Goal: Task Accomplishment & Management: Manage account settings

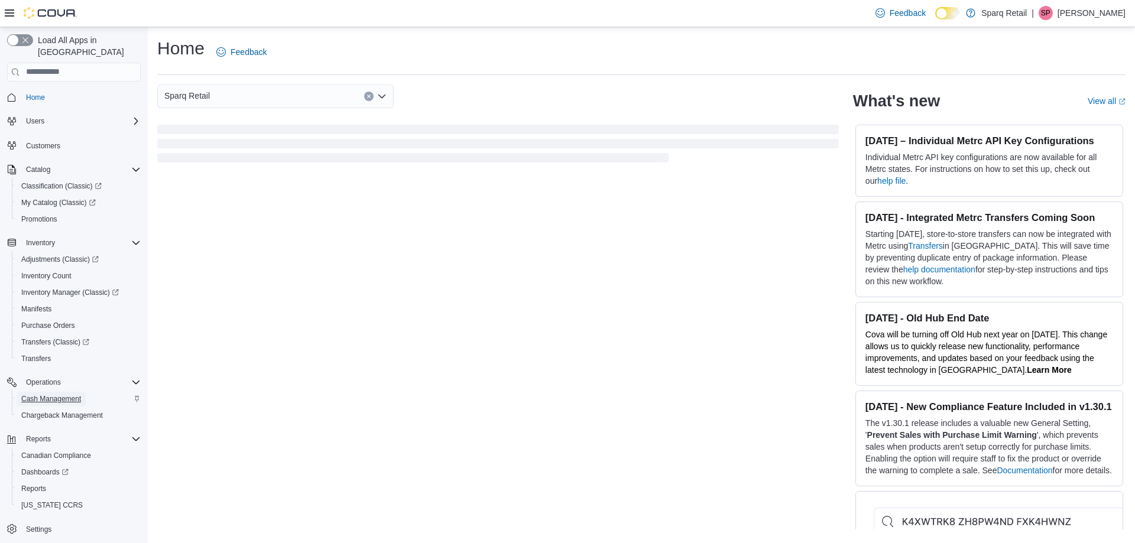
click at [40, 394] on span "Cash Management" at bounding box center [51, 398] width 60 height 9
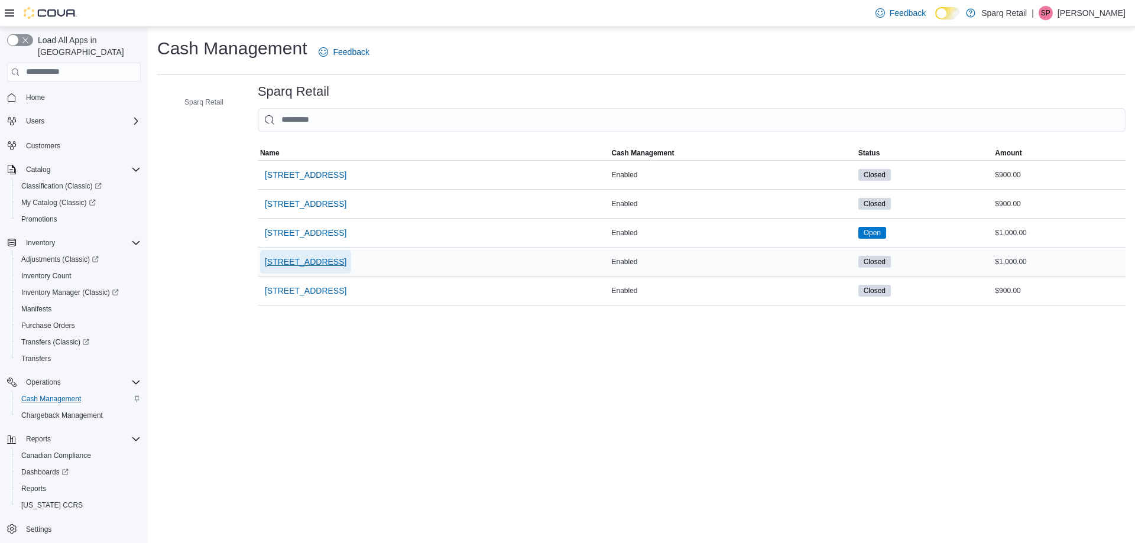
click at [303, 256] on span "[STREET_ADDRESS]" at bounding box center [306, 262] width 82 height 12
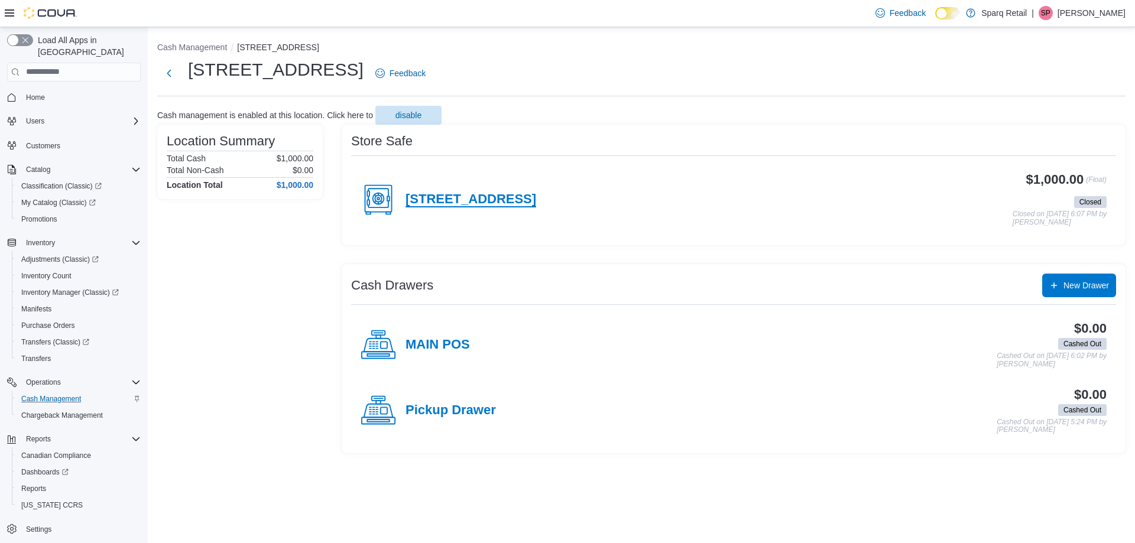
click at [456, 205] on h4 "[STREET_ADDRESS]" at bounding box center [471, 199] width 131 height 15
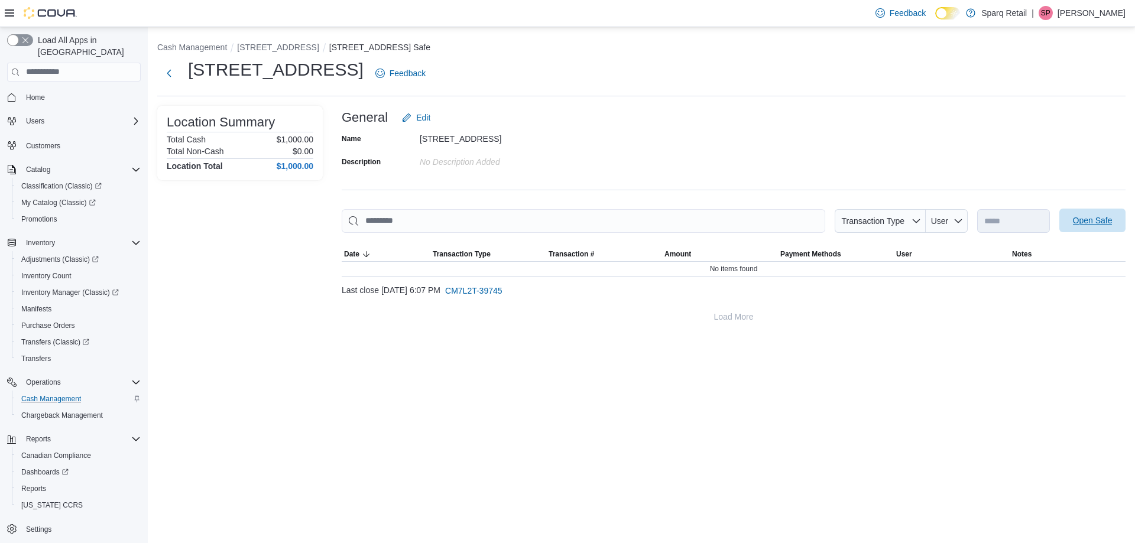
click at [1108, 223] on span "Open Safe" at bounding box center [1093, 221] width 40 height 12
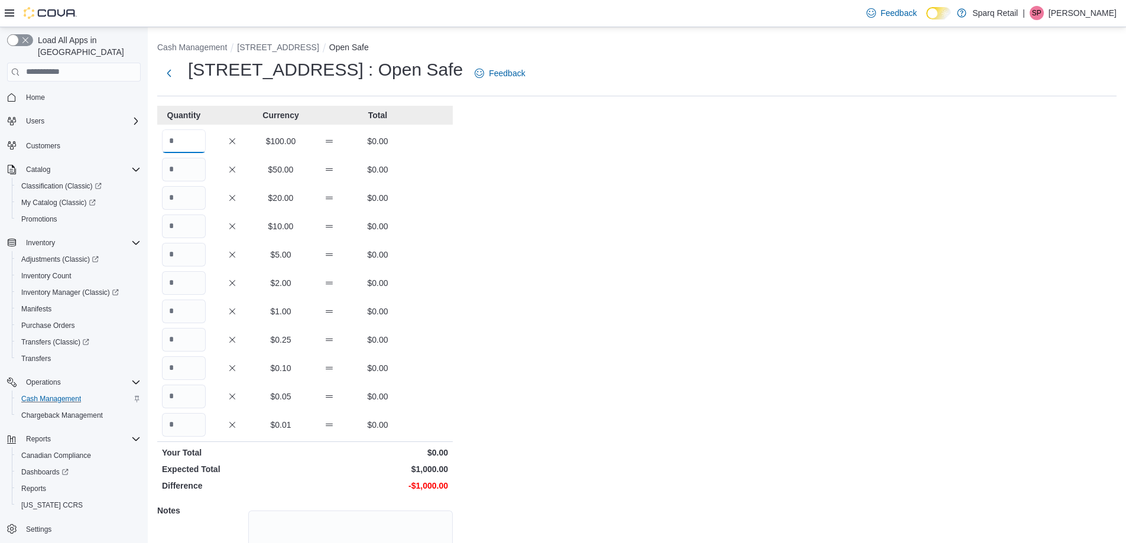
click at [183, 135] on input "Quantity" at bounding box center [184, 141] width 44 height 24
type input "*"
type input "**"
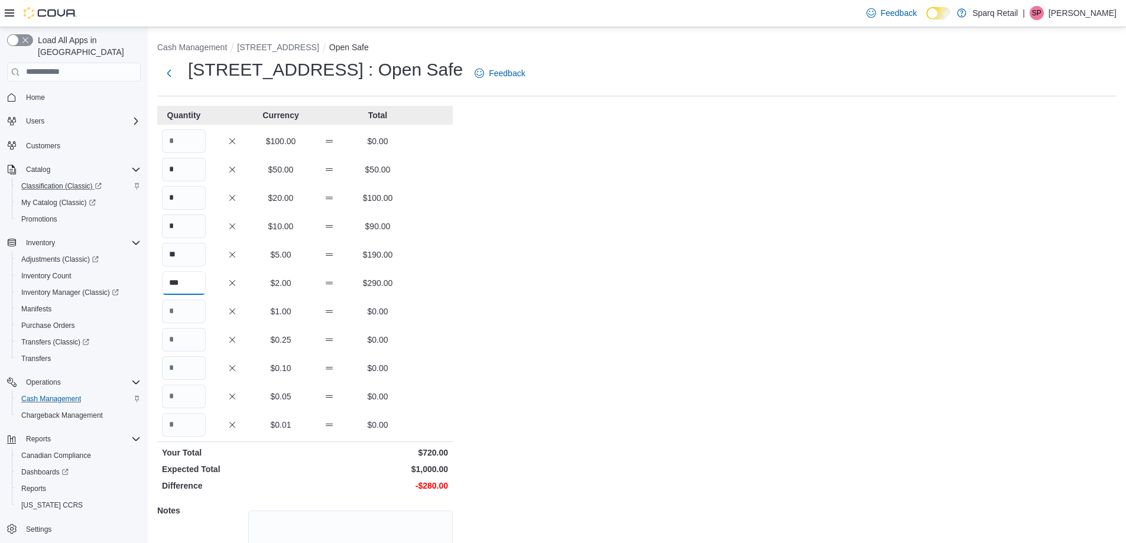
type input "***"
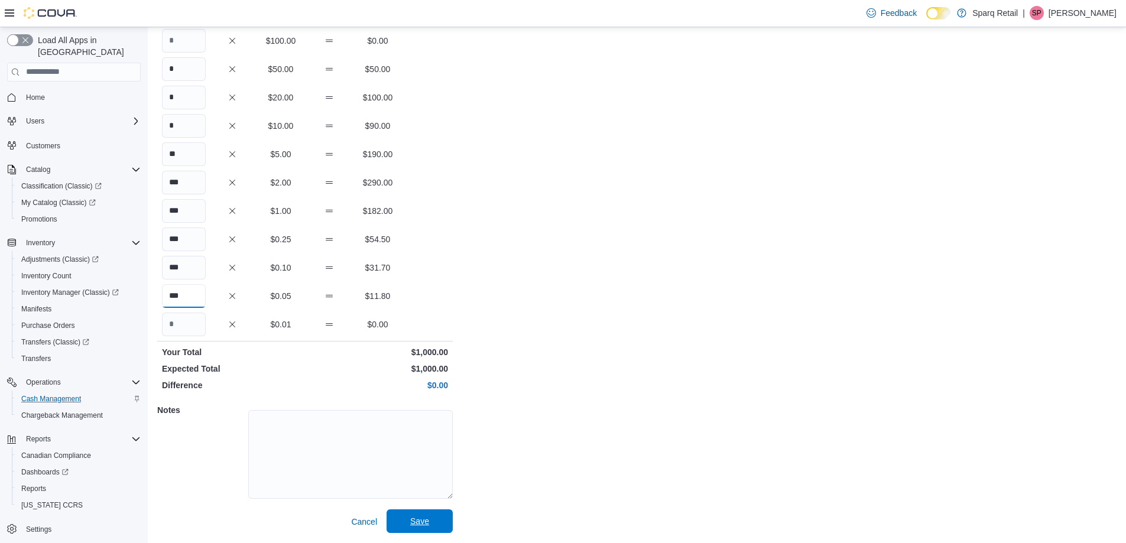
type input "***"
click at [426, 517] on span "Save" at bounding box center [419, 521] width 19 height 12
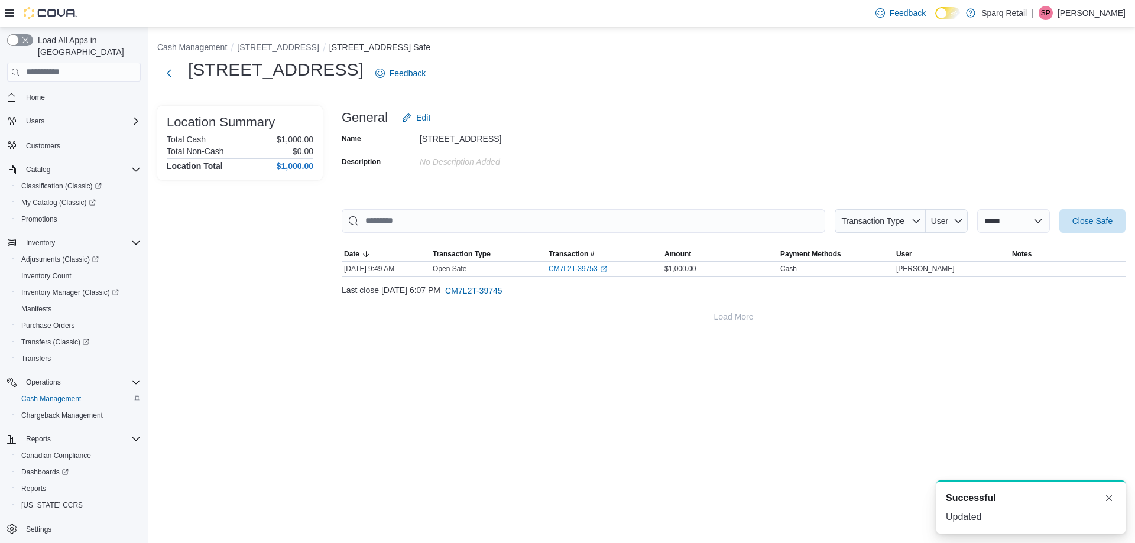
click at [294, 20] on div "Feedback Dark Mode Sparq Retail | SP [PERSON_NAME]" at bounding box center [567, 13] width 1135 height 27
click at [294, 44] on button "[STREET_ADDRESS]" at bounding box center [278, 47] width 82 height 9
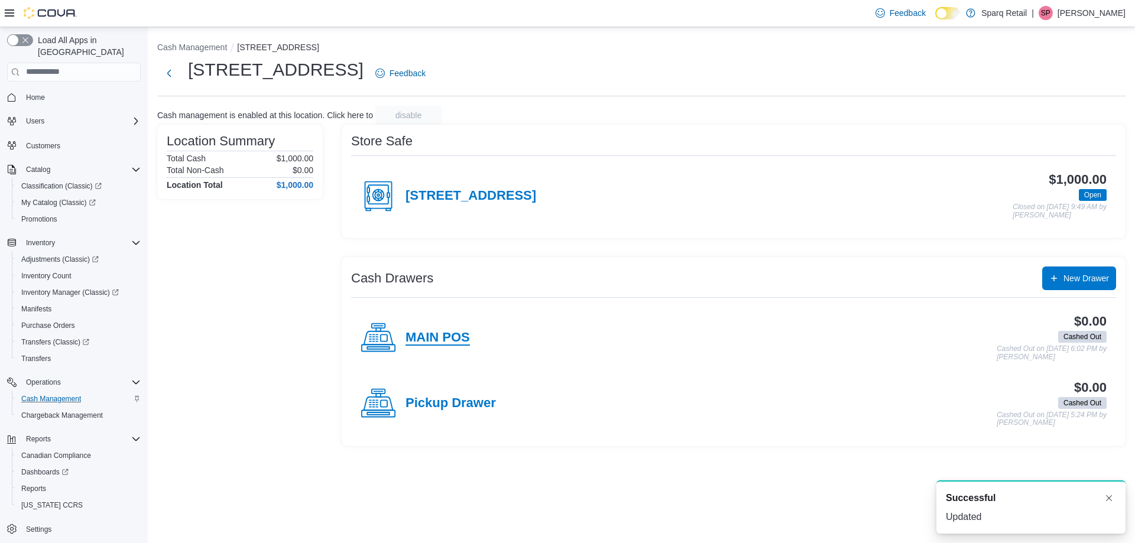
click at [436, 345] on h4 "MAIN POS" at bounding box center [438, 337] width 64 height 15
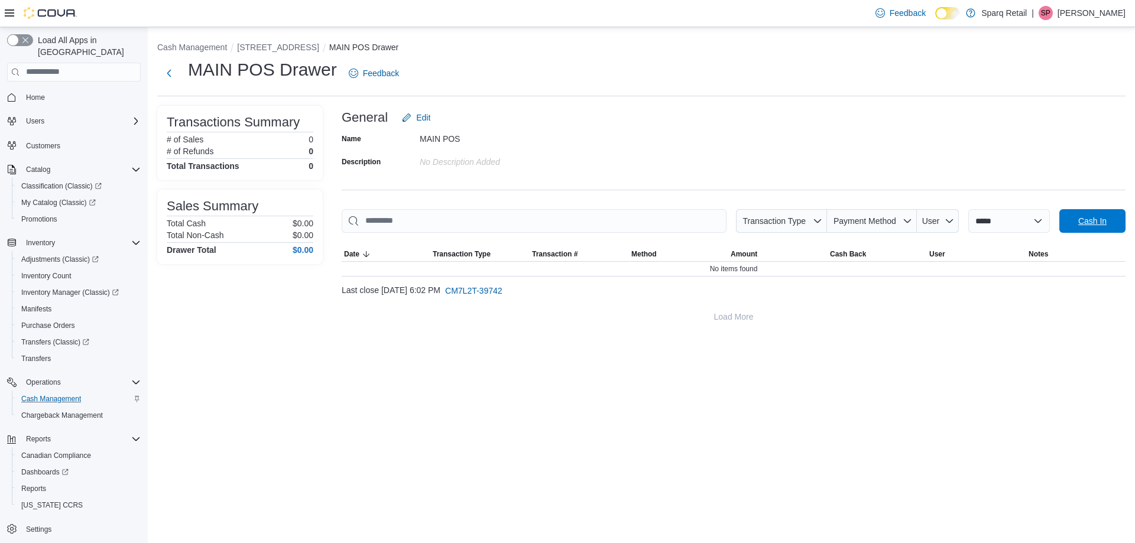
click at [1086, 223] on span "Cash In" at bounding box center [1092, 221] width 28 height 12
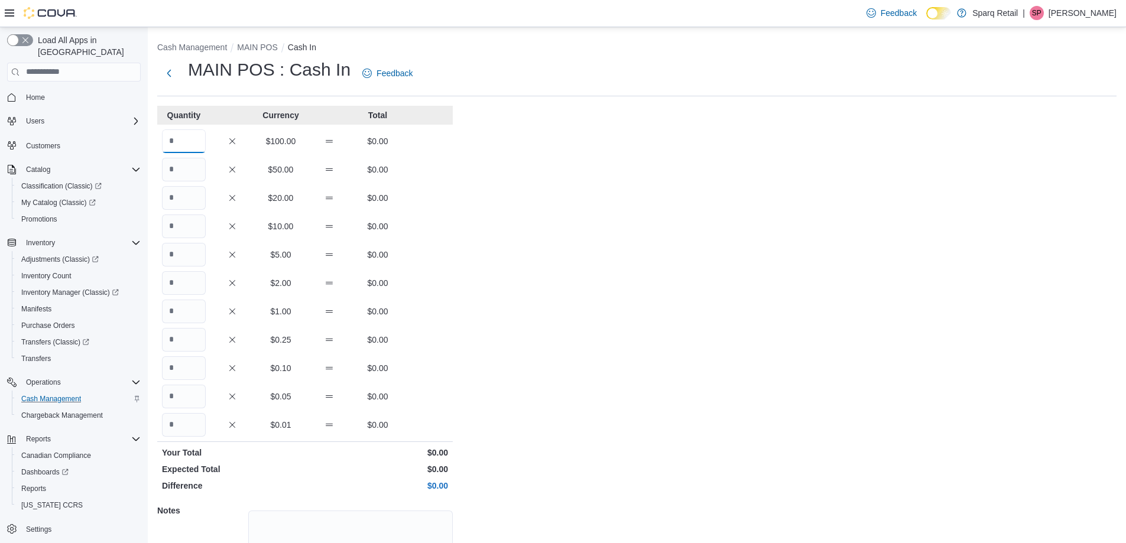
click at [194, 133] on input "Quantity" at bounding box center [184, 141] width 44 height 24
type input "**"
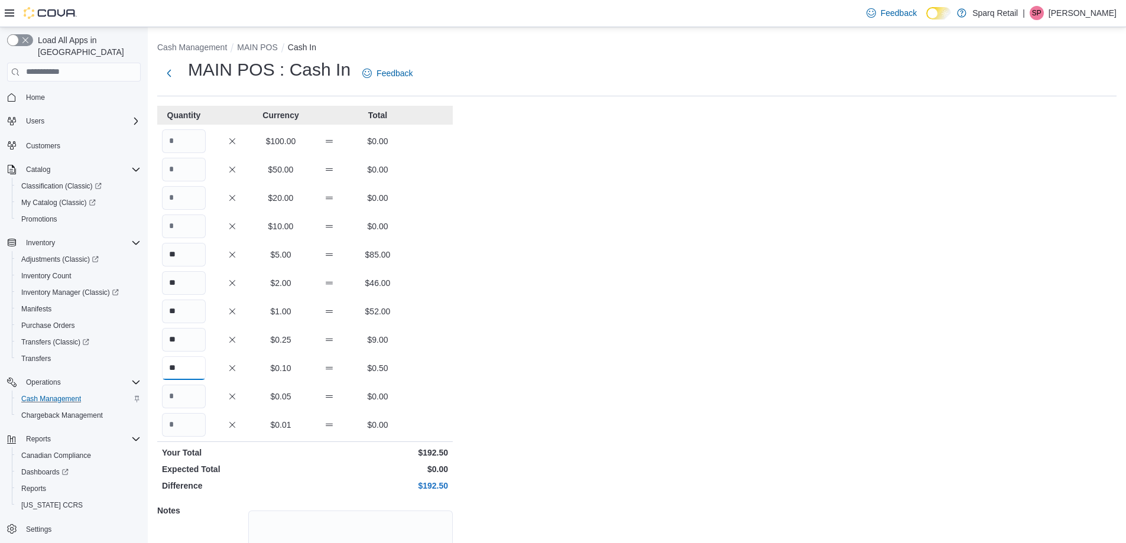
type input "**"
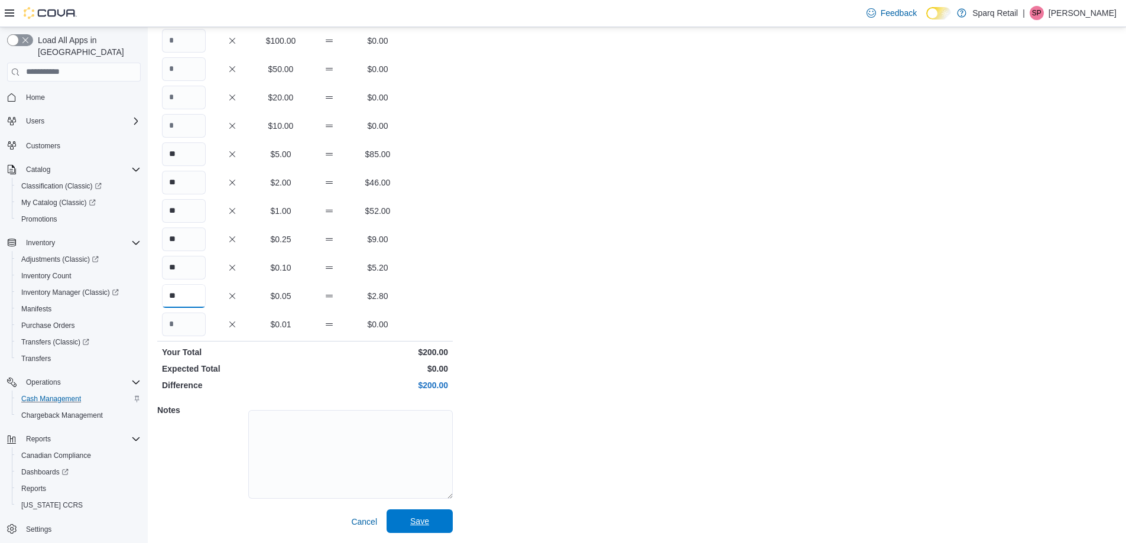
type input "**"
click at [401, 526] on span "Save" at bounding box center [420, 522] width 52 height 24
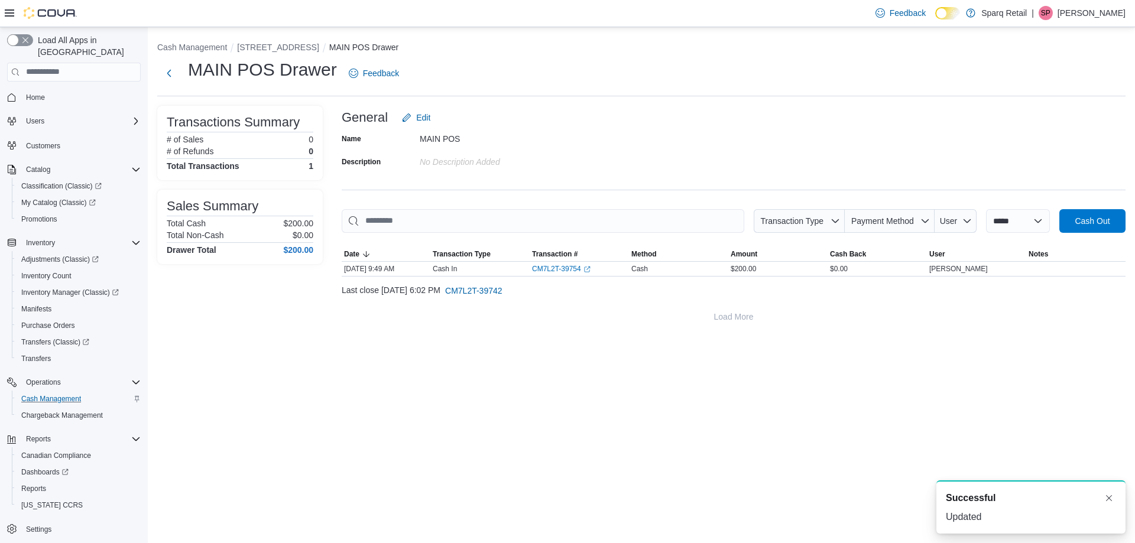
click at [281, 55] on ol "Cash Management [STREET_ADDRESS] POS Drawer" at bounding box center [641, 48] width 968 height 14
click at [273, 50] on button "[STREET_ADDRESS]" at bounding box center [278, 47] width 82 height 9
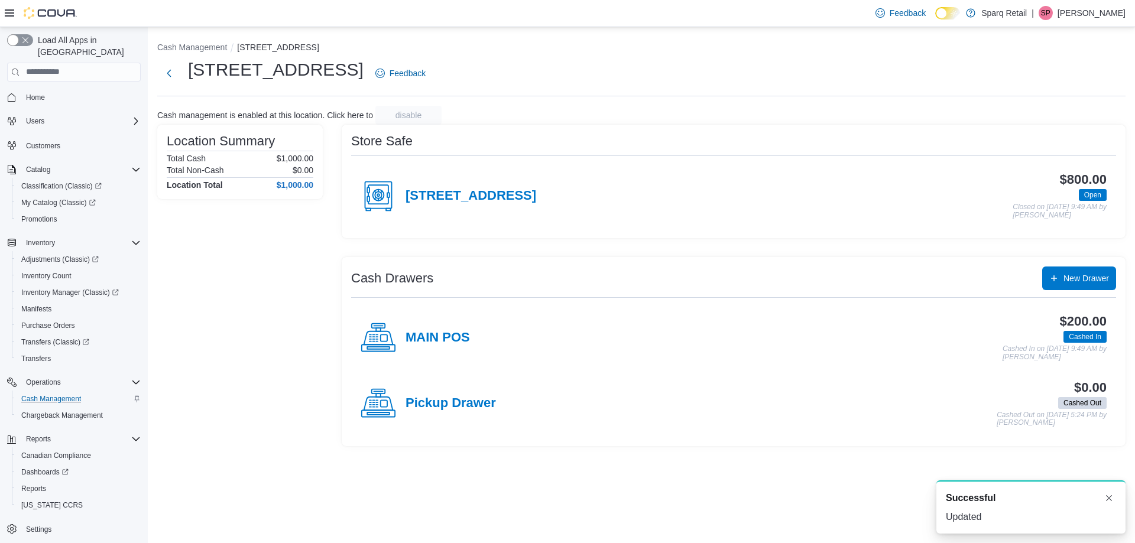
click at [472, 386] on div "Pickup Drawer" at bounding box center [428, 403] width 135 height 35
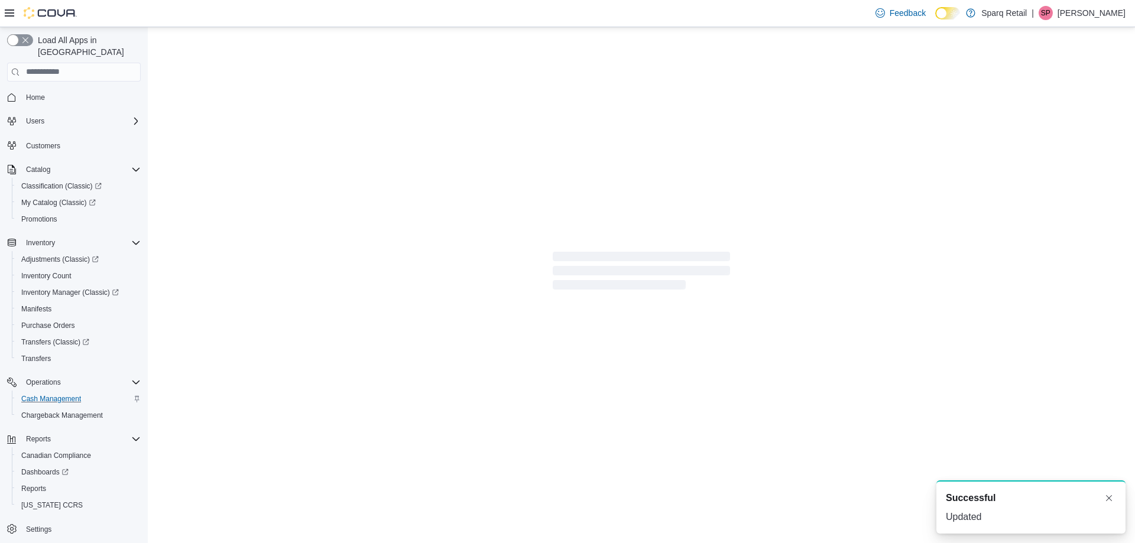
click at [469, 394] on div at bounding box center [641, 285] width 987 height 516
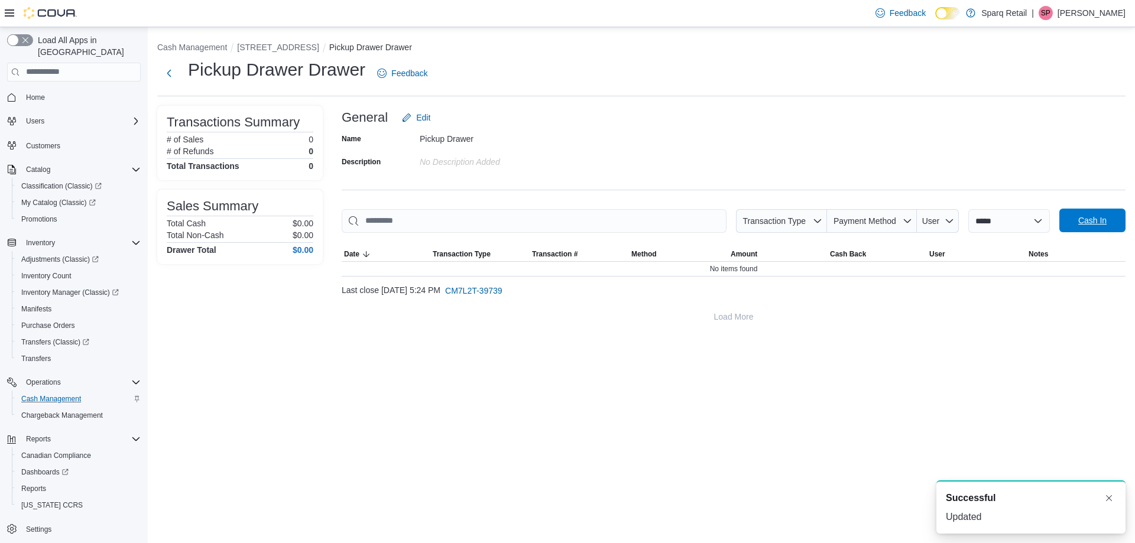
click at [1120, 217] on button "Cash In" at bounding box center [1092, 221] width 66 height 24
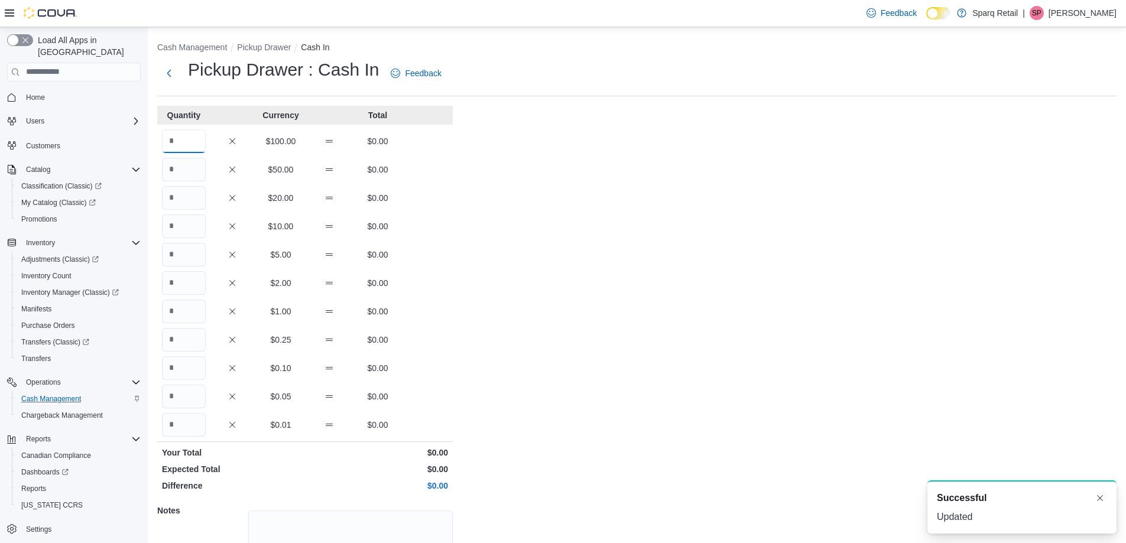
click at [197, 133] on input "Quantity" at bounding box center [184, 141] width 44 height 24
type input "*"
type input "**"
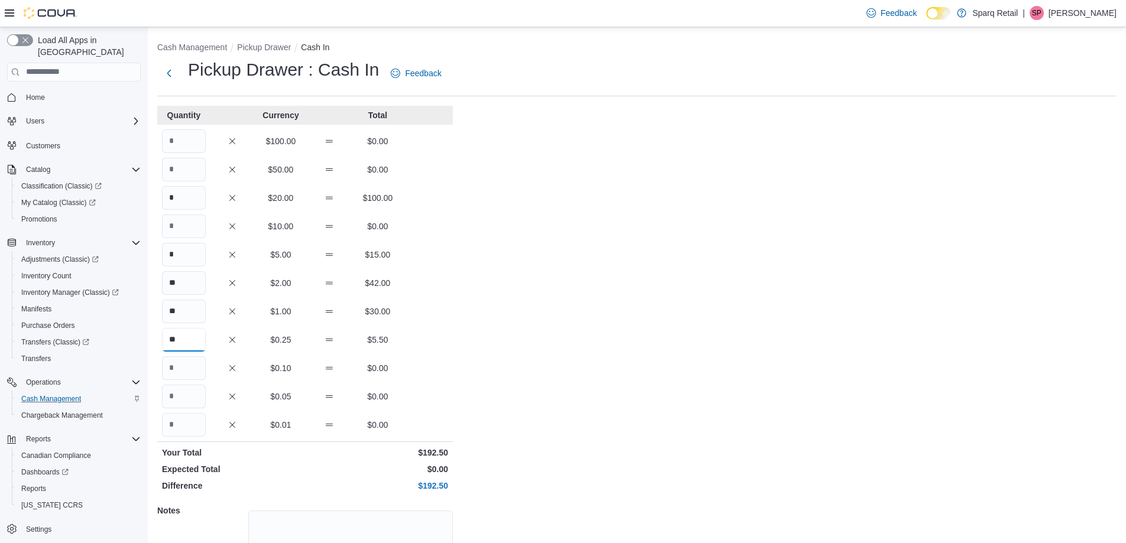
type input "**"
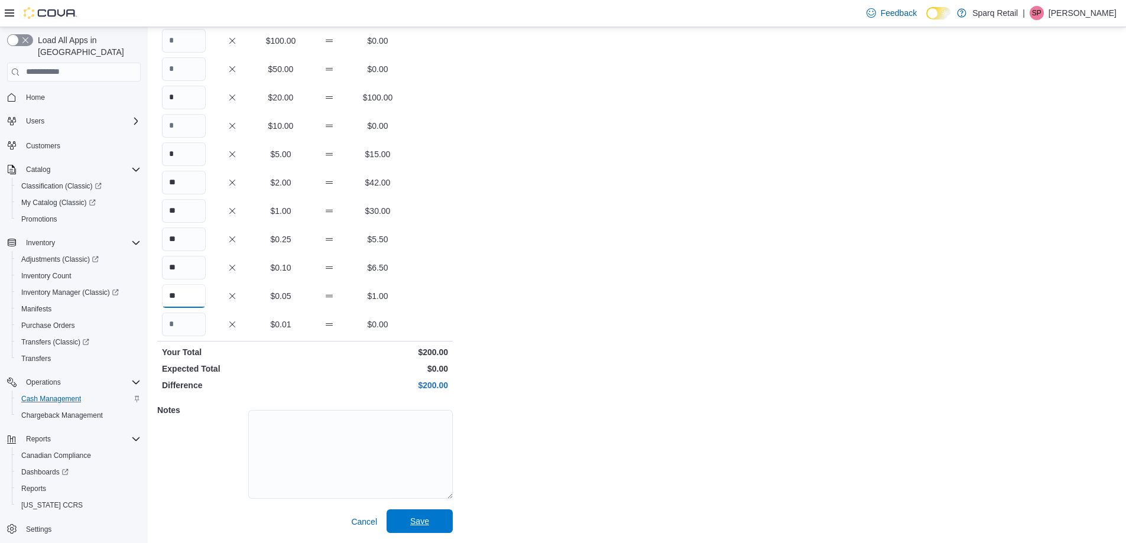
type input "**"
click at [405, 525] on span "Save" at bounding box center [420, 522] width 52 height 24
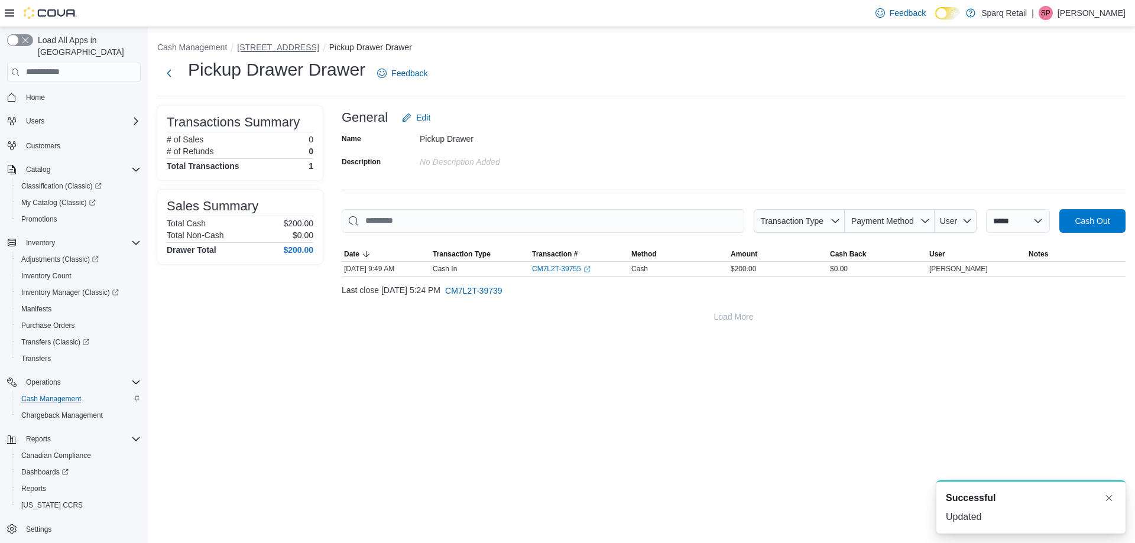
click at [277, 51] on button "[STREET_ADDRESS]" at bounding box center [278, 47] width 82 height 9
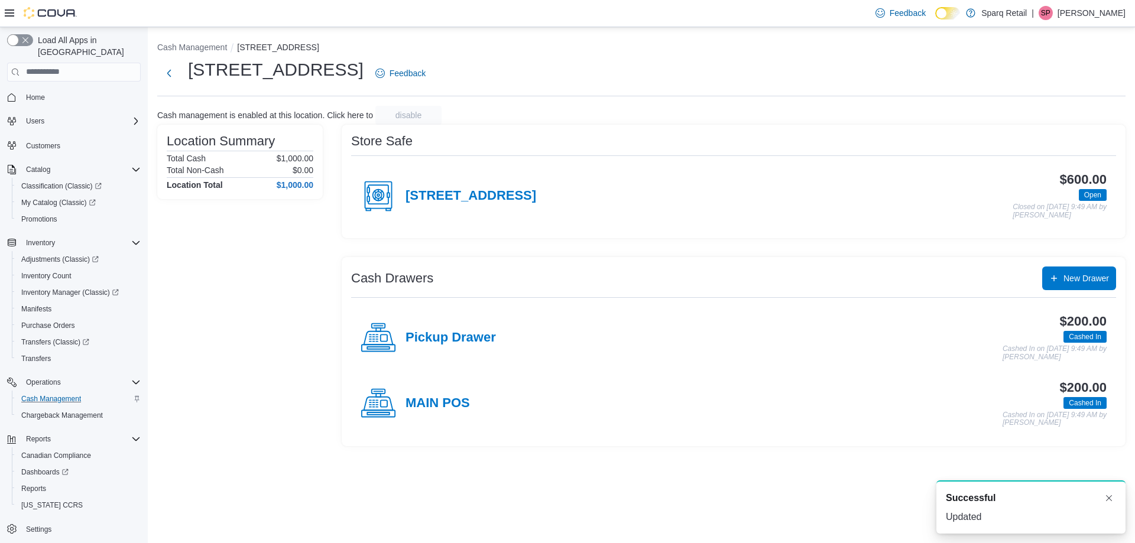
click at [959, 104] on div "Cash Management [STREET_ADDRESS] [STREET_ADDRESS] Feedback Cash management is e…" at bounding box center [641, 241] width 987 height 429
click at [959, 105] on div "Cash Management [STREET_ADDRESS] [STREET_ADDRESS] Feedback Cash management is e…" at bounding box center [641, 241] width 987 height 429
click at [1060, 163] on div "[STREET_ADDRESS] $600.00 Open Closed on [DATE] 9:49 AM by [PERSON_NAME]" at bounding box center [733, 196] width 765 height 66
click at [586, 86] on div "[STREET_ADDRESS] Feedback" at bounding box center [641, 73] width 968 height 31
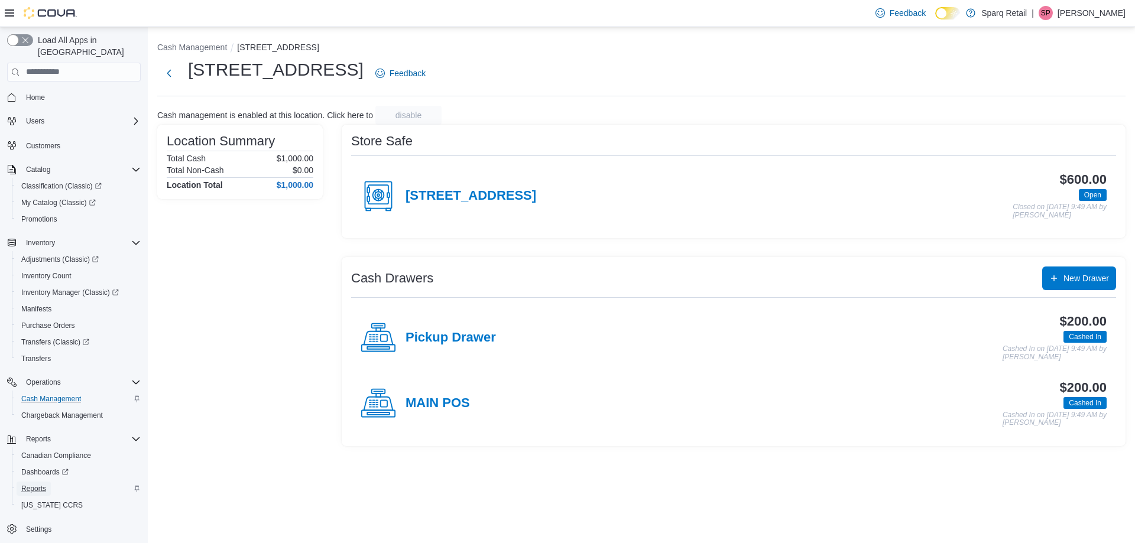
click at [35, 484] on span "Reports" at bounding box center [33, 488] width 25 height 9
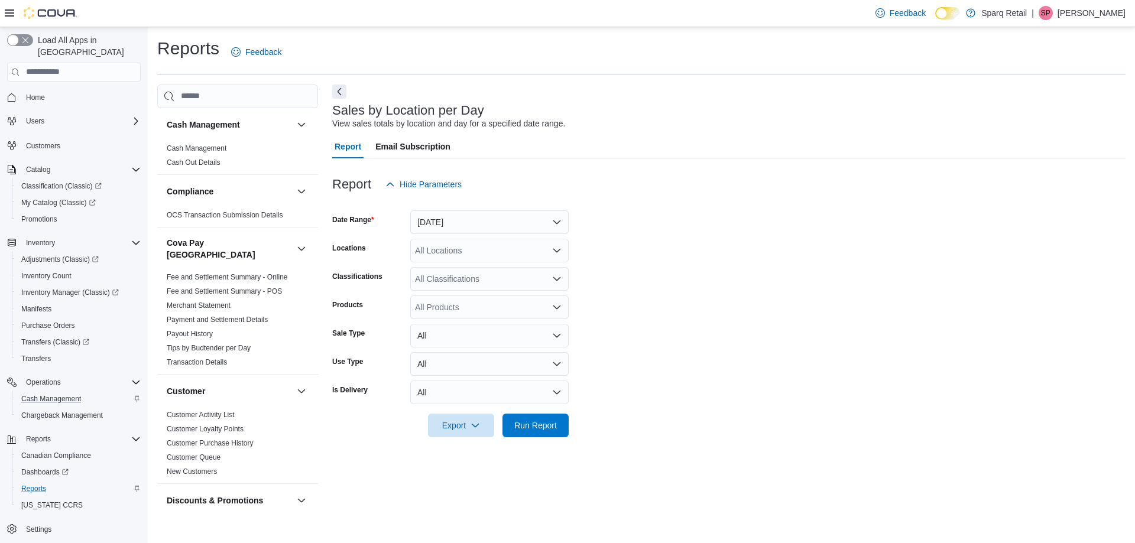
click at [449, 234] on form "Date Range [DATE] Locations All Locations Classifications All Classifications P…" at bounding box center [728, 316] width 793 height 241
click at [530, 429] on span "Run Report" at bounding box center [535, 425] width 43 height 12
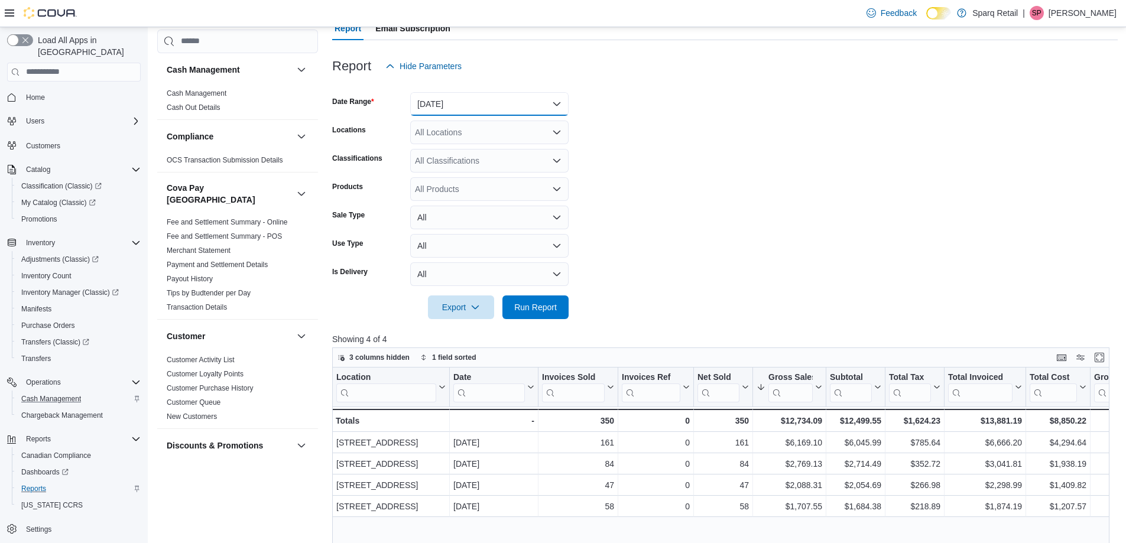
drag, startPoint x: 463, startPoint y: 100, endPoint x: 462, endPoint y: 112, distance: 11.9
click at [463, 101] on button "[DATE]" at bounding box center [489, 104] width 158 height 24
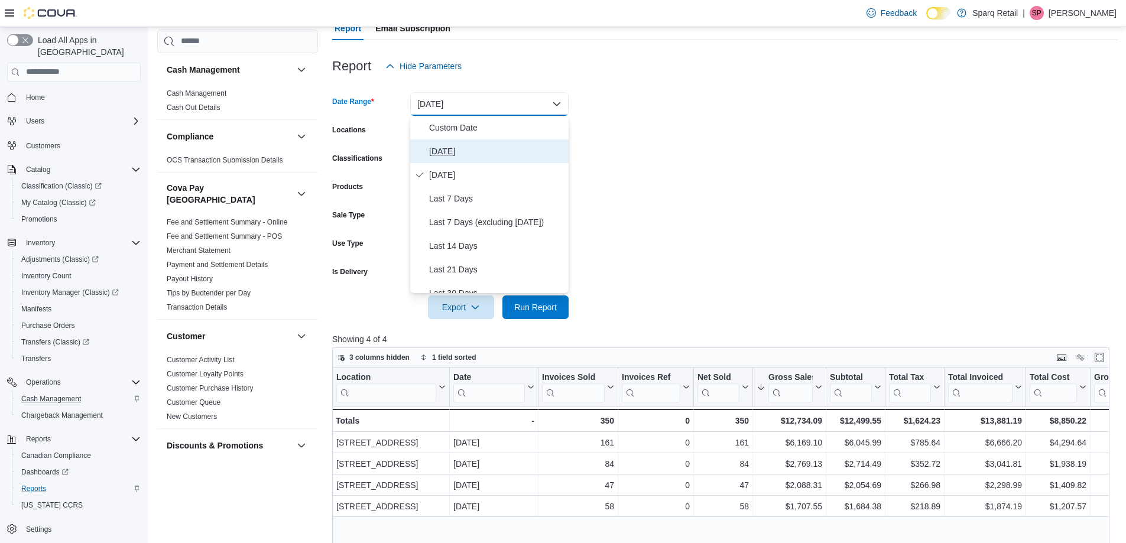
click at [471, 156] on span "[DATE]" at bounding box center [496, 151] width 135 height 14
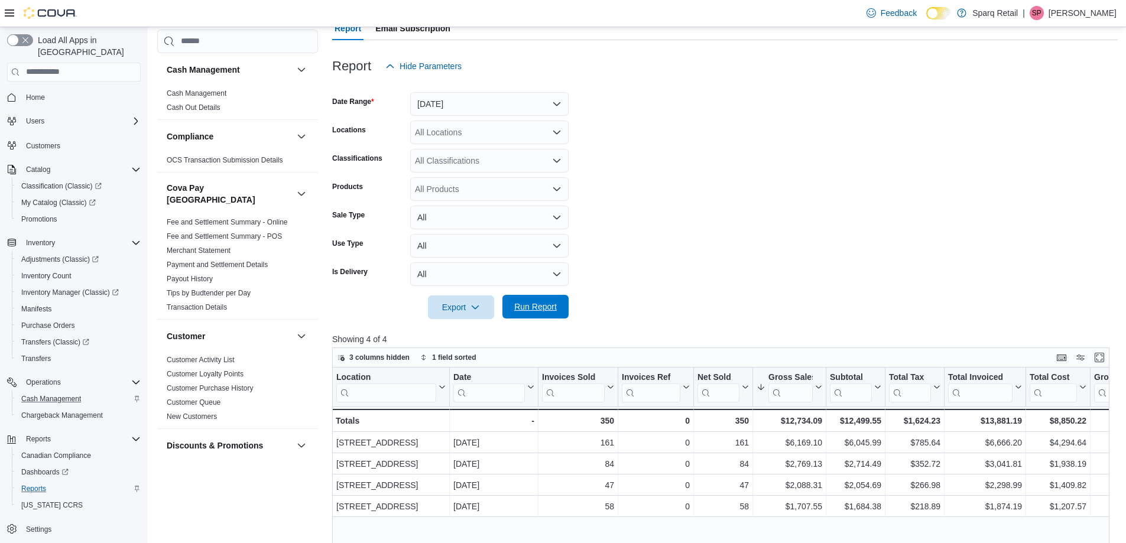
click at [544, 318] on span "Run Report" at bounding box center [536, 307] width 52 height 24
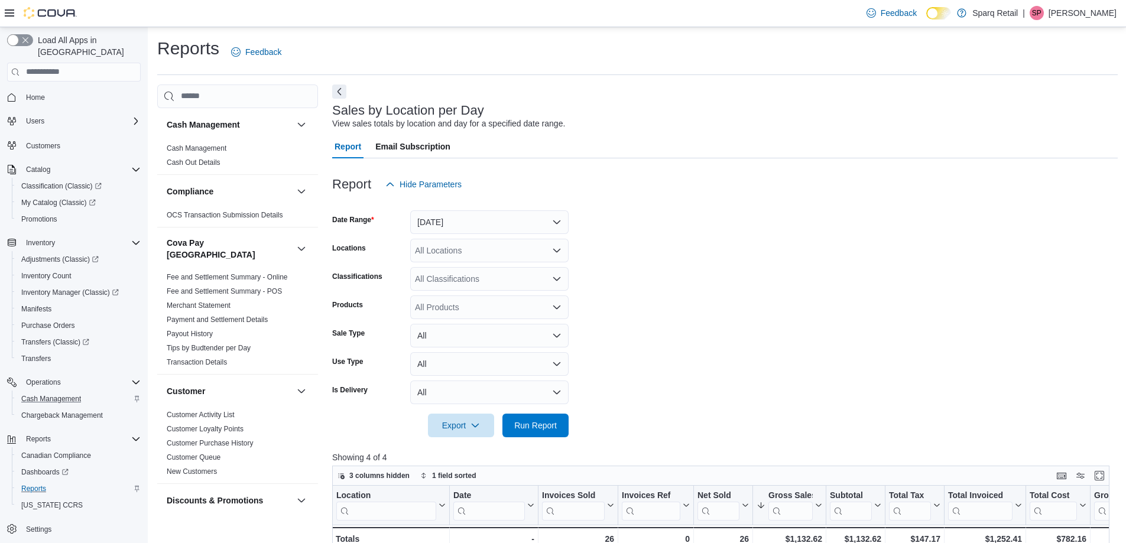
scroll to position [118, 0]
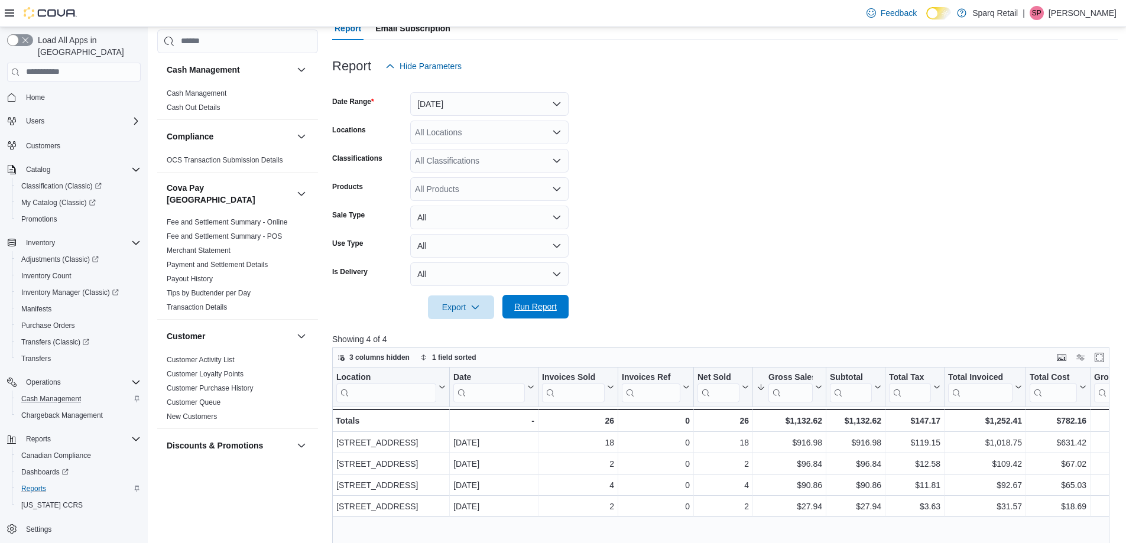
click at [515, 306] on span "Run Report" at bounding box center [535, 307] width 43 height 12
drag, startPoint x: 1121, startPoint y: 320, endPoint x: 1132, endPoint y: 303, distance: 20.2
click at [1126, 303] on html "Feedback Dark Mode Sparq Retail | SP [PERSON_NAME] Load All Apps in New Hub Hom…" at bounding box center [563, 153] width 1126 height 543
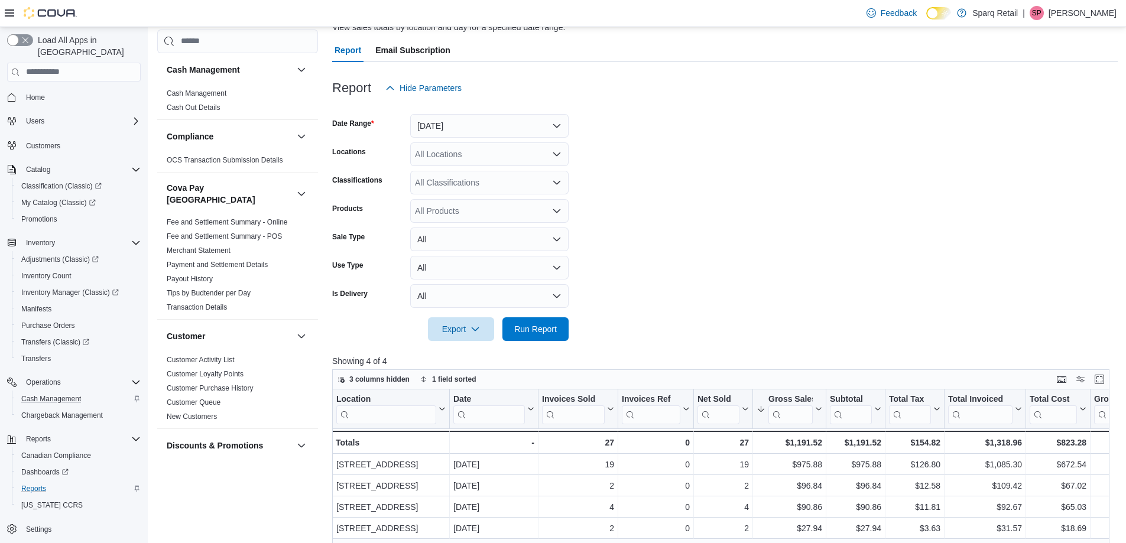
scroll to position [92, 0]
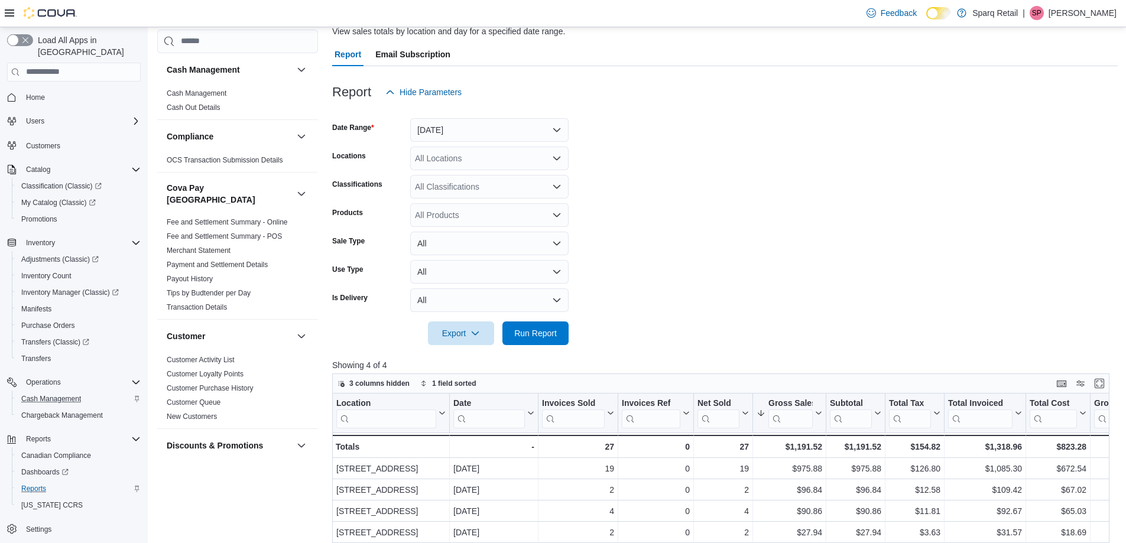
click at [864, 108] on div at bounding box center [725, 111] width 786 height 14
click at [541, 331] on span "Run Report" at bounding box center [535, 333] width 43 height 12
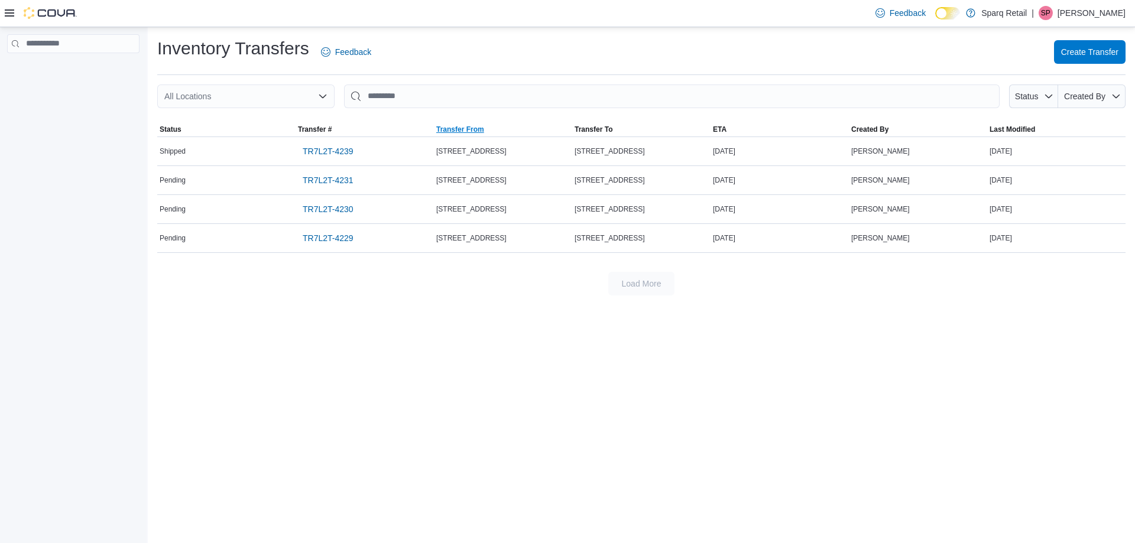
click at [510, 125] on span "Transfer From" at bounding box center [503, 129] width 138 height 14
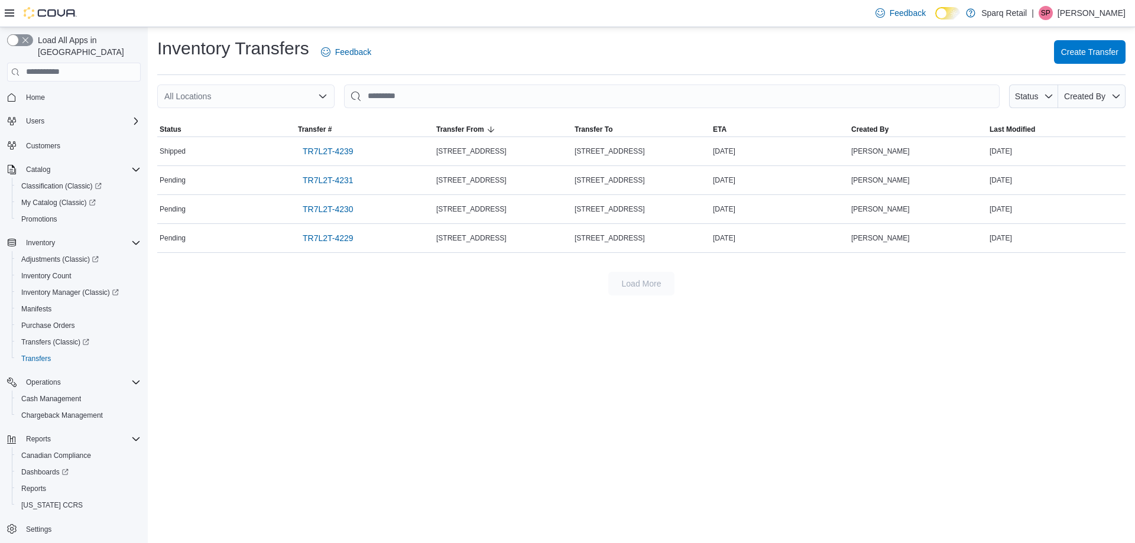
click at [553, 81] on div "Inventory Transfers Feedback Create Transfer All Locations Status Created By So…" at bounding box center [641, 166] width 987 height 278
